Goal: Book appointment/travel/reservation

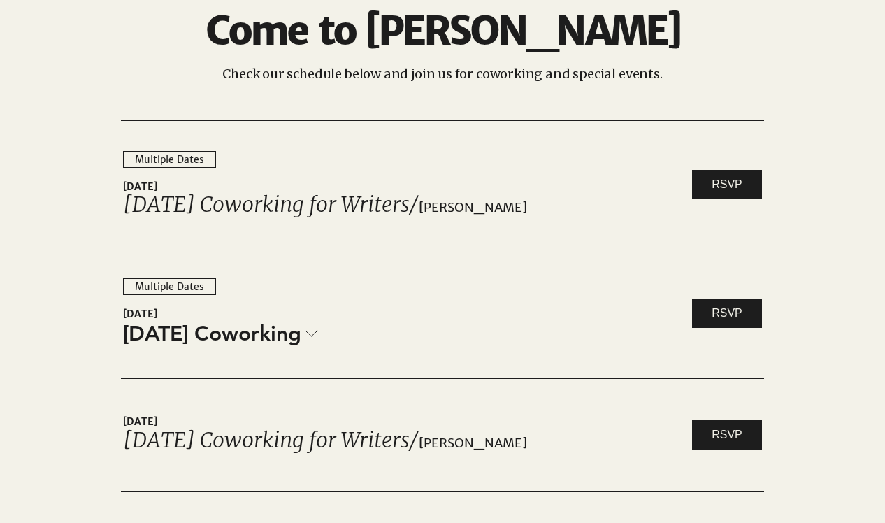
scroll to position [2206, 0]
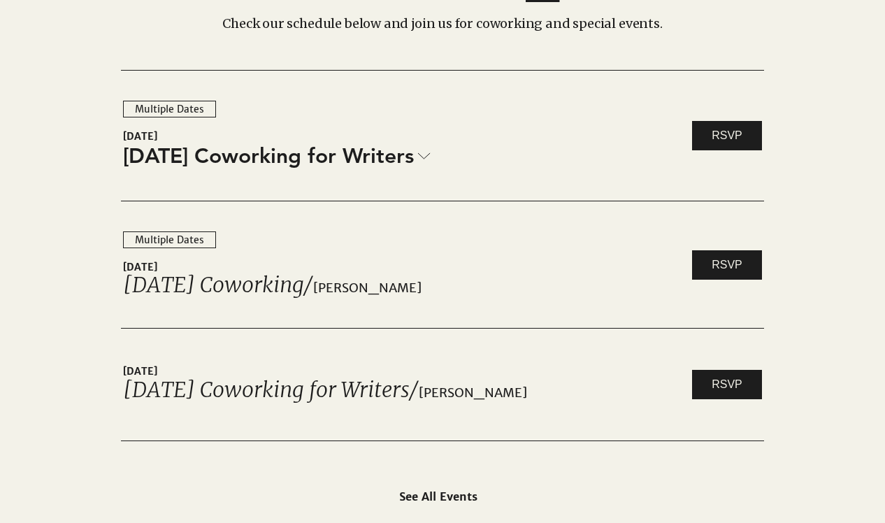
click at [180, 107] on div "Multiple Dates" at bounding box center [169, 109] width 69 height 12
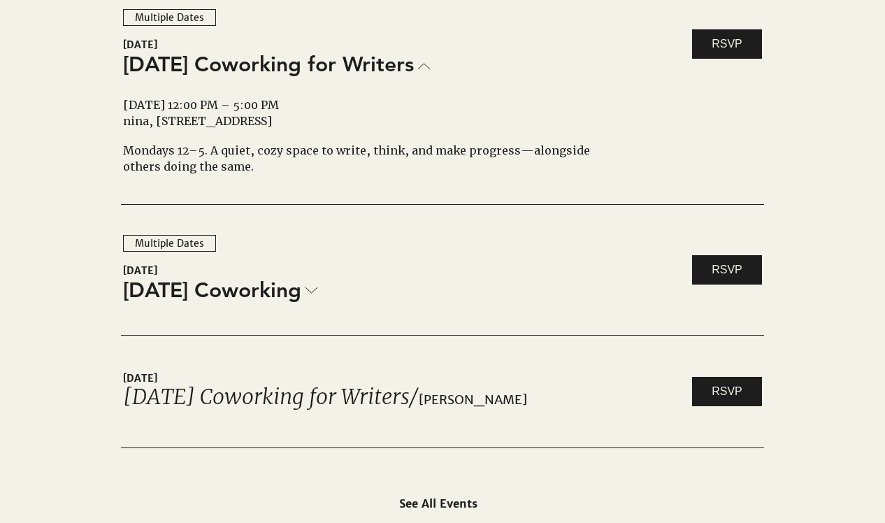
scroll to position [2296, 0]
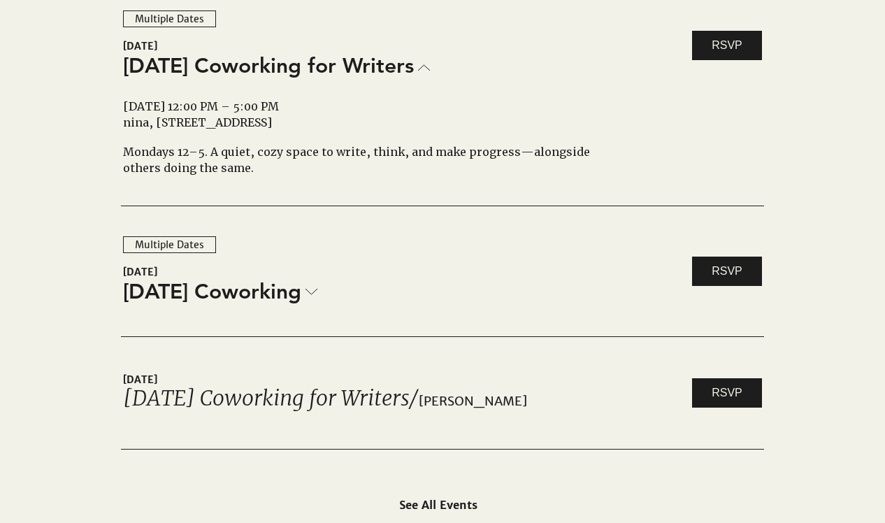
click at [190, 241] on div "Multiple Dates" at bounding box center [169, 245] width 69 height 12
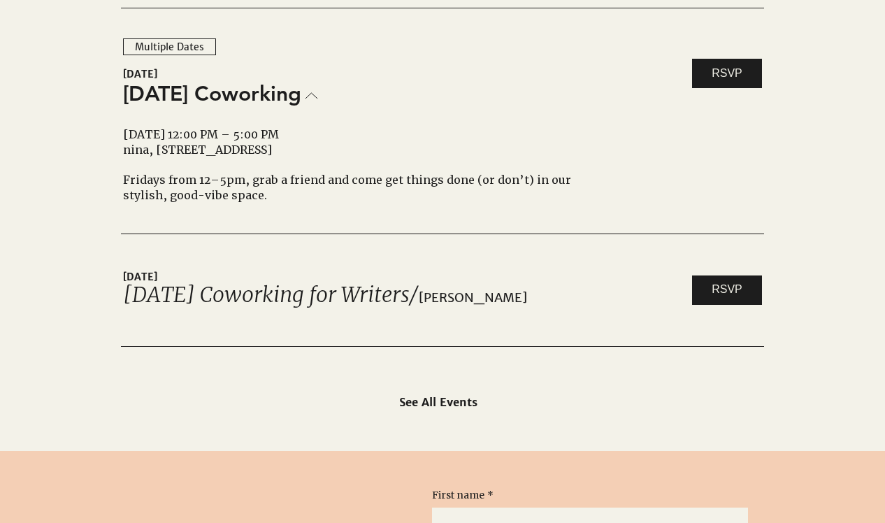
scroll to position [2499, 0]
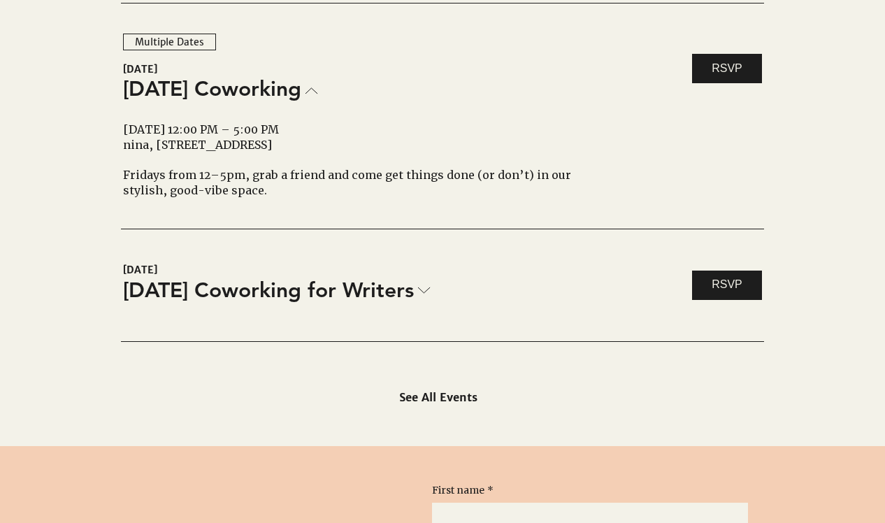
click at [405, 279] on span "[DATE] Coworking for Writers" at bounding box center [268, 290] width 291 height 29
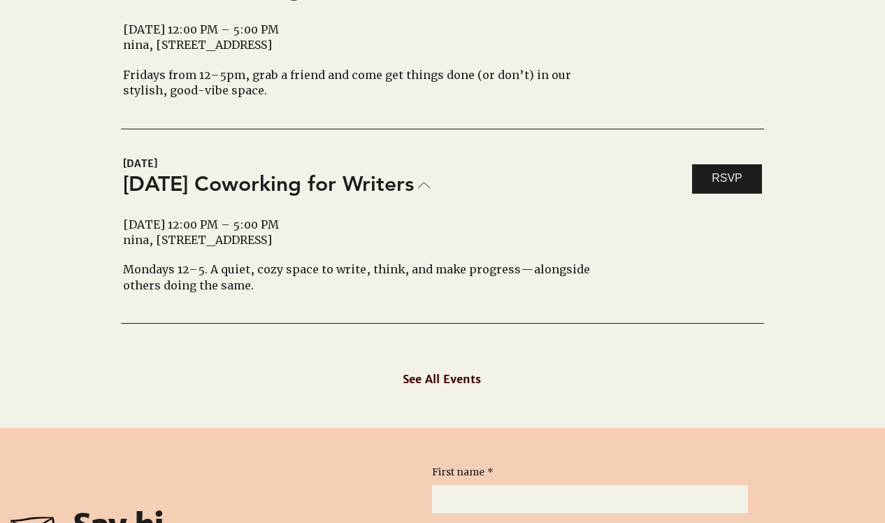
scroll to position [2601, 0]
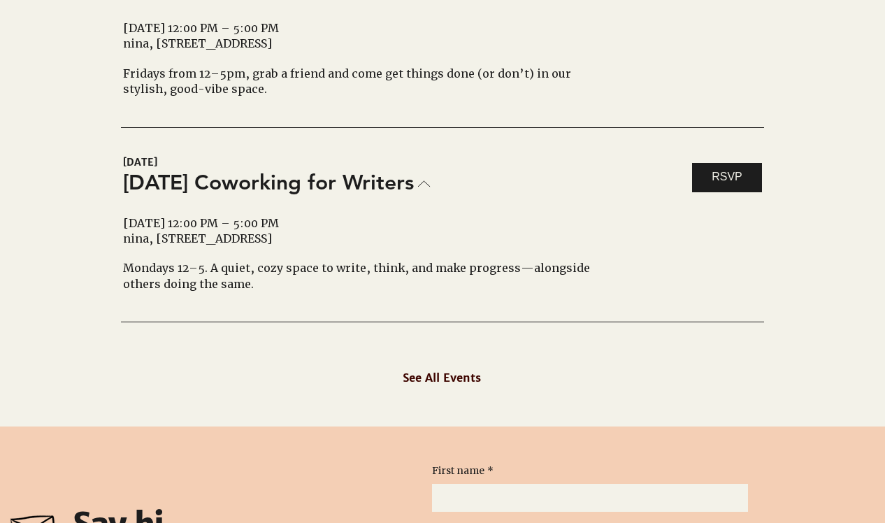
click at [443, 378] on span "See All Events" at bounding box center [442, 378] width 78 height 14
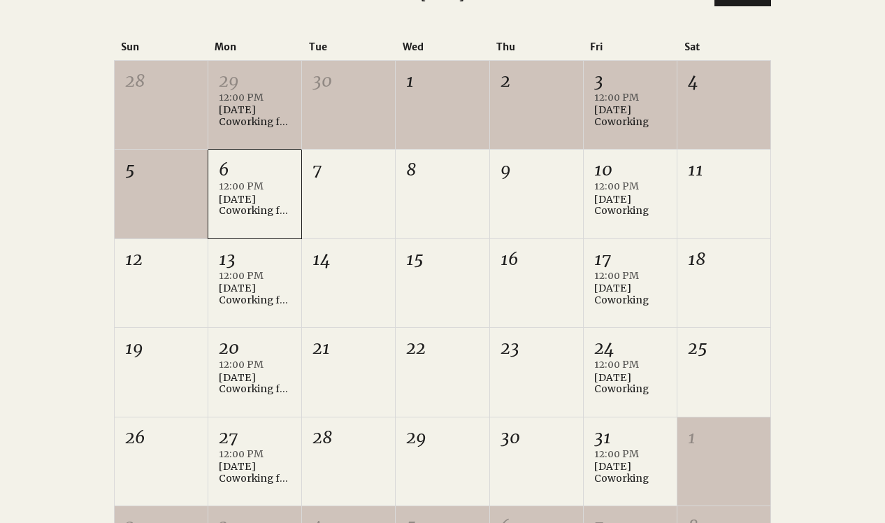
scroll to position [395, 0]
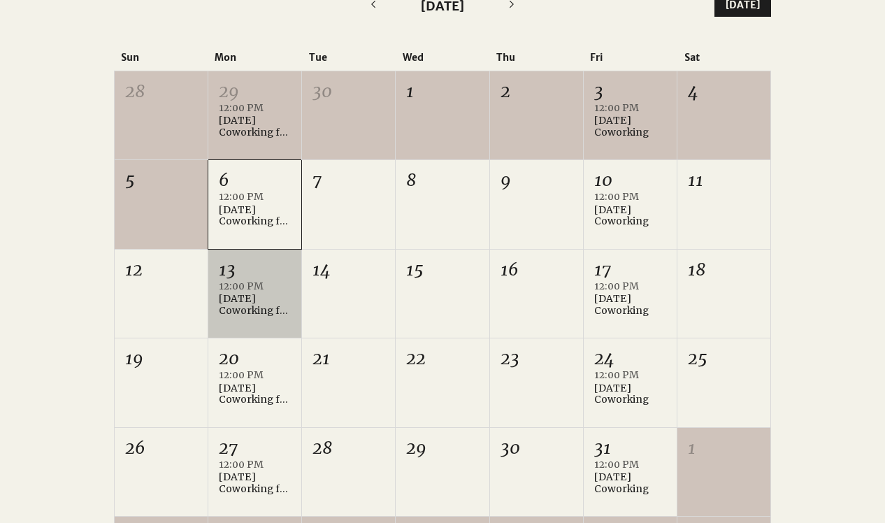
click at [243, 289] on div "12:00 PM" at bounding box center [255, 287] width 72 height 14
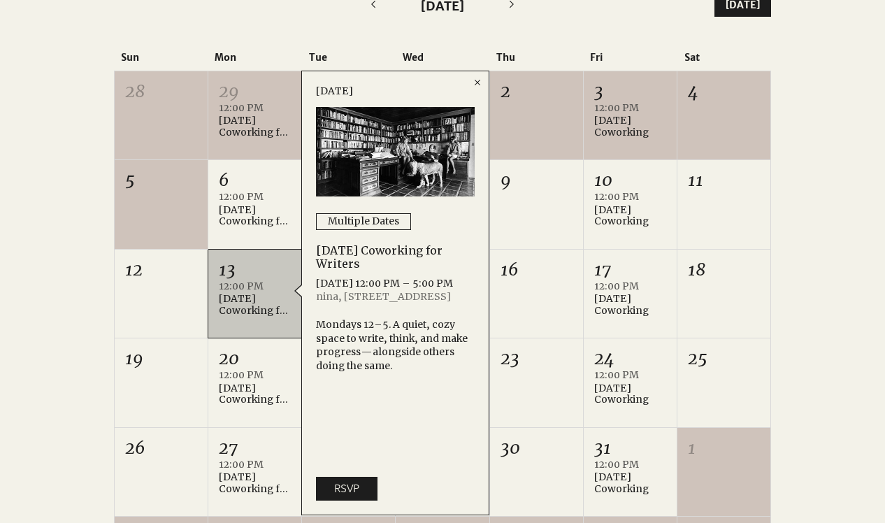
click at [576, 33] on div "[DATE] [DATE] Sun Mon Tue Wed Thu Fri Sat 28 29 12:00 PM [DATE] Coworking for W…" at bounding box center [442, 300] width 657 height 612
click at [40, 117] on div at bounding box center [442, 297] width 885 height 691
click at [475, 80] on icon "Close" at bounding box center [477, 82] width 11 height 11
